Goal: Transaction & Acquisition: Purchase product/service

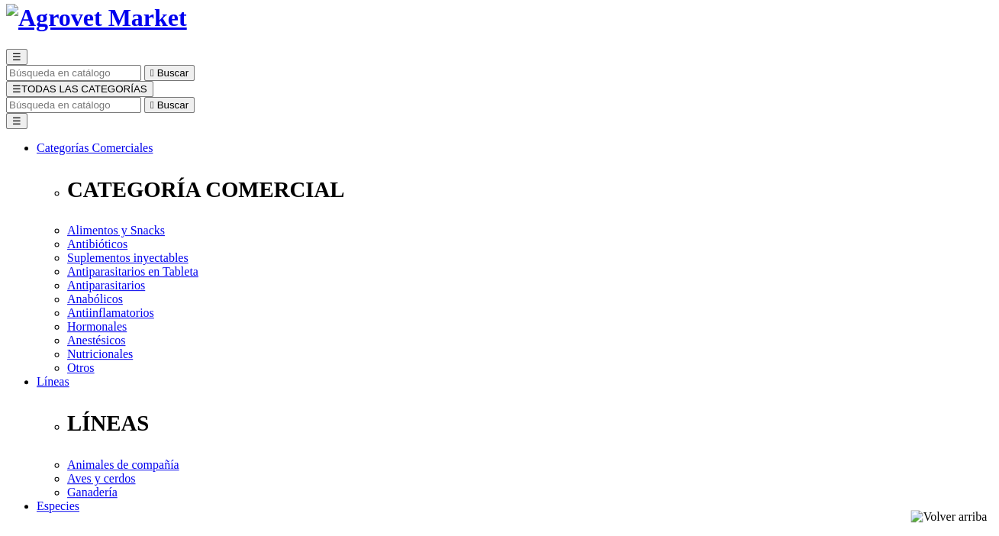
scroll to position [153, 0]
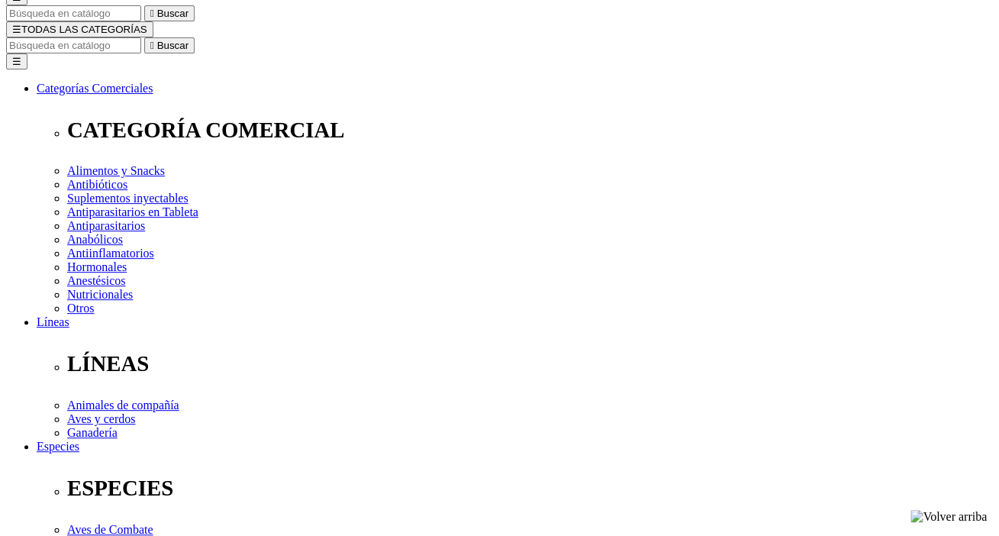
select select "26"
select select "25"
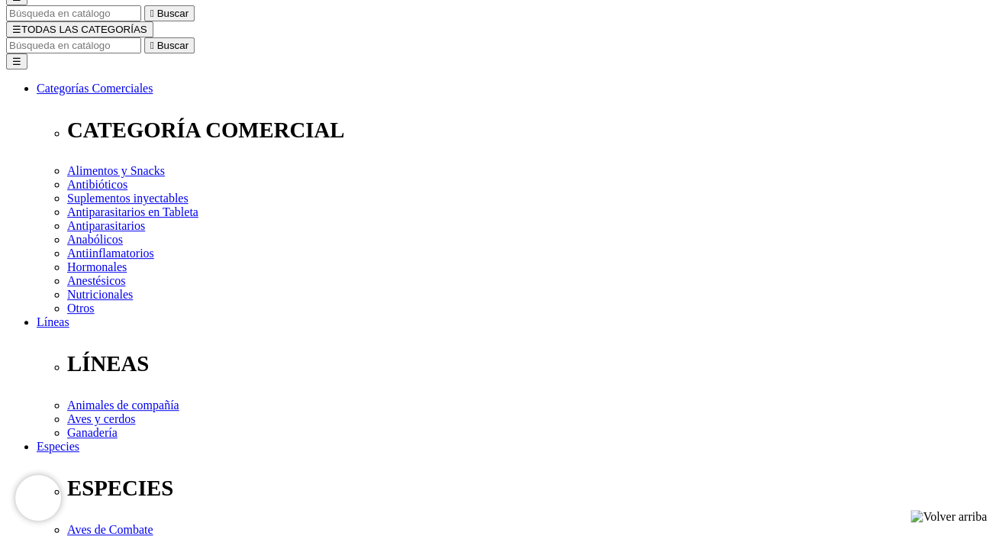
select select "25"
